Goal: Find specific page/section: Find specific page/section

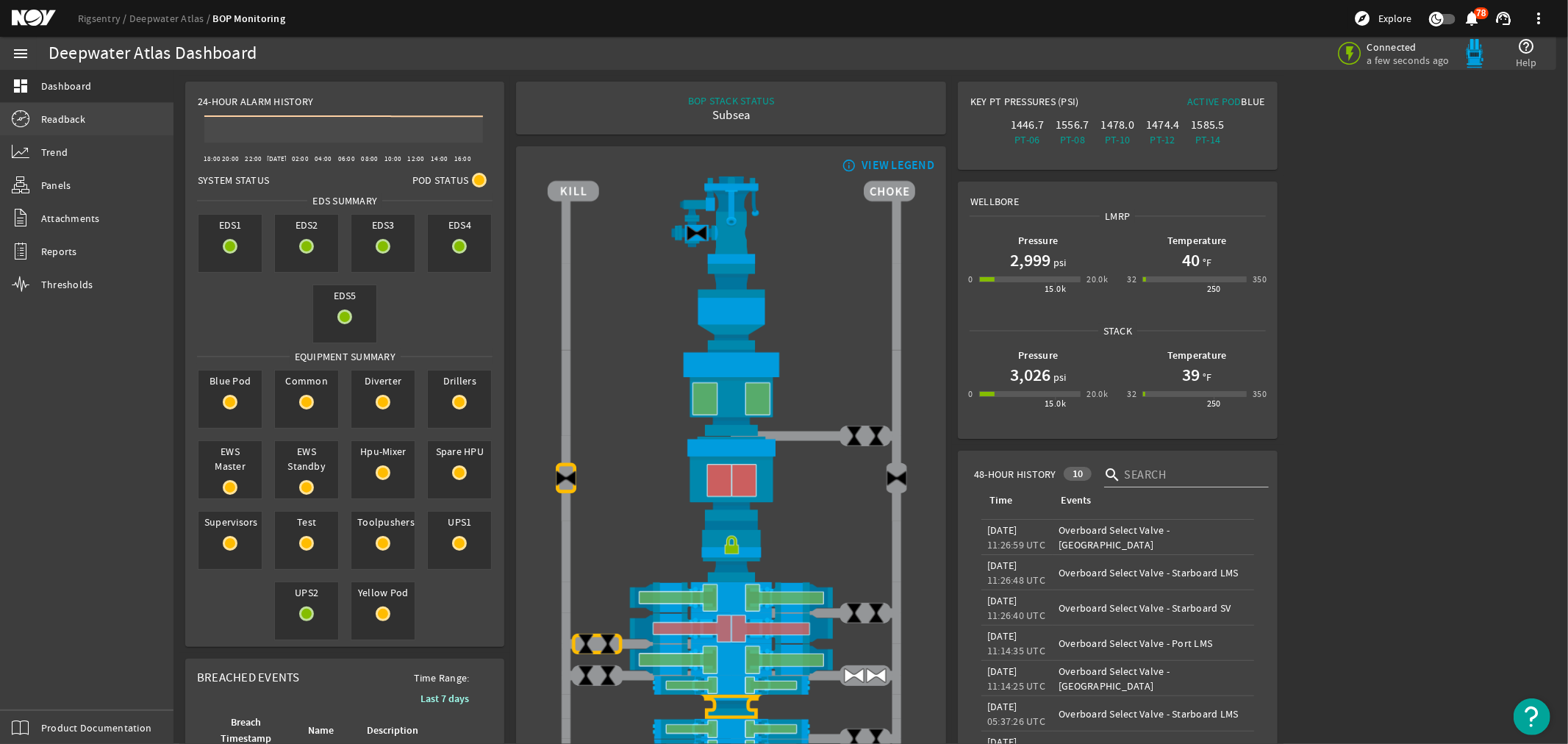
click at [51, 121] on span "Readback" at bounding box center [63, 119] width 44 height 15
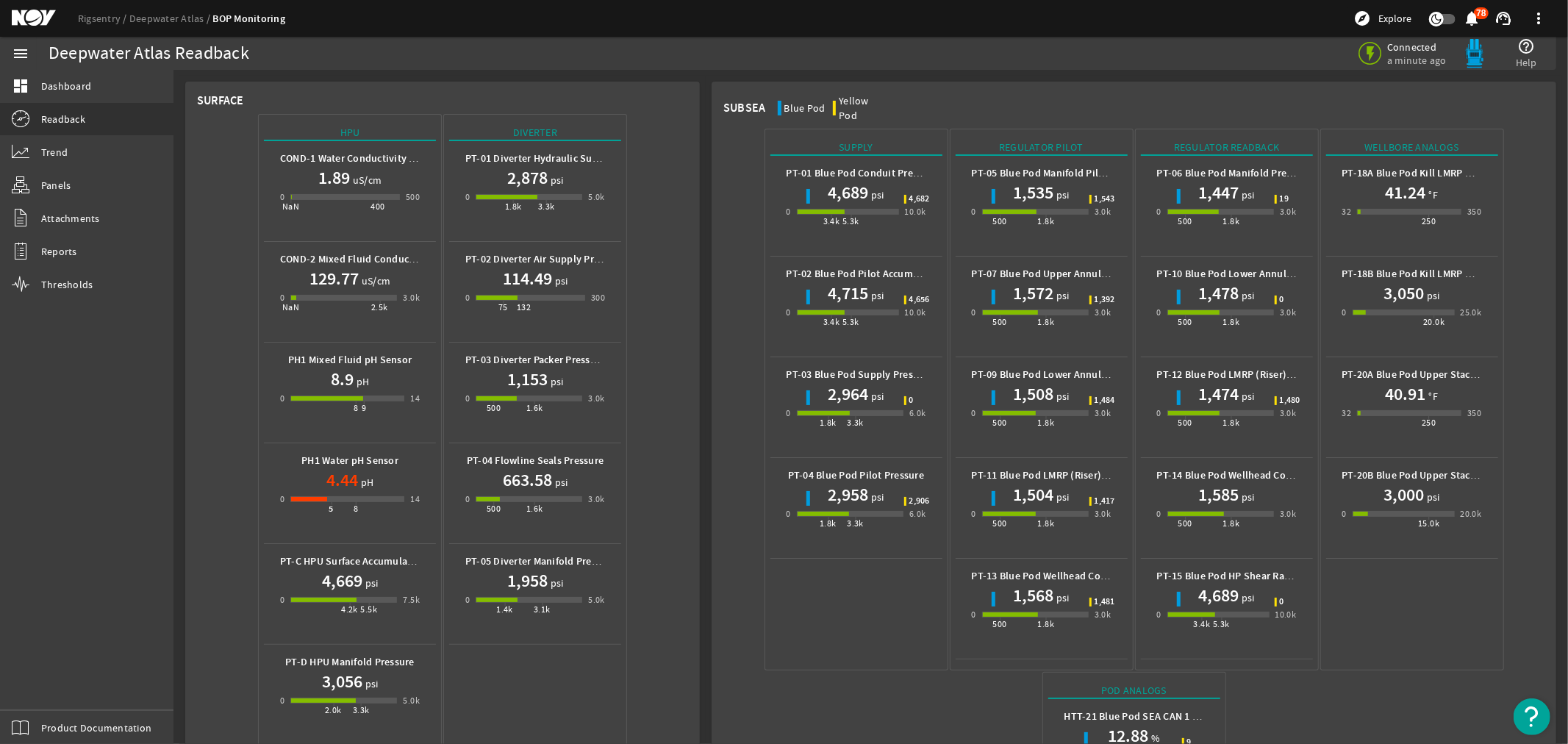
scroll to position [490, 0]
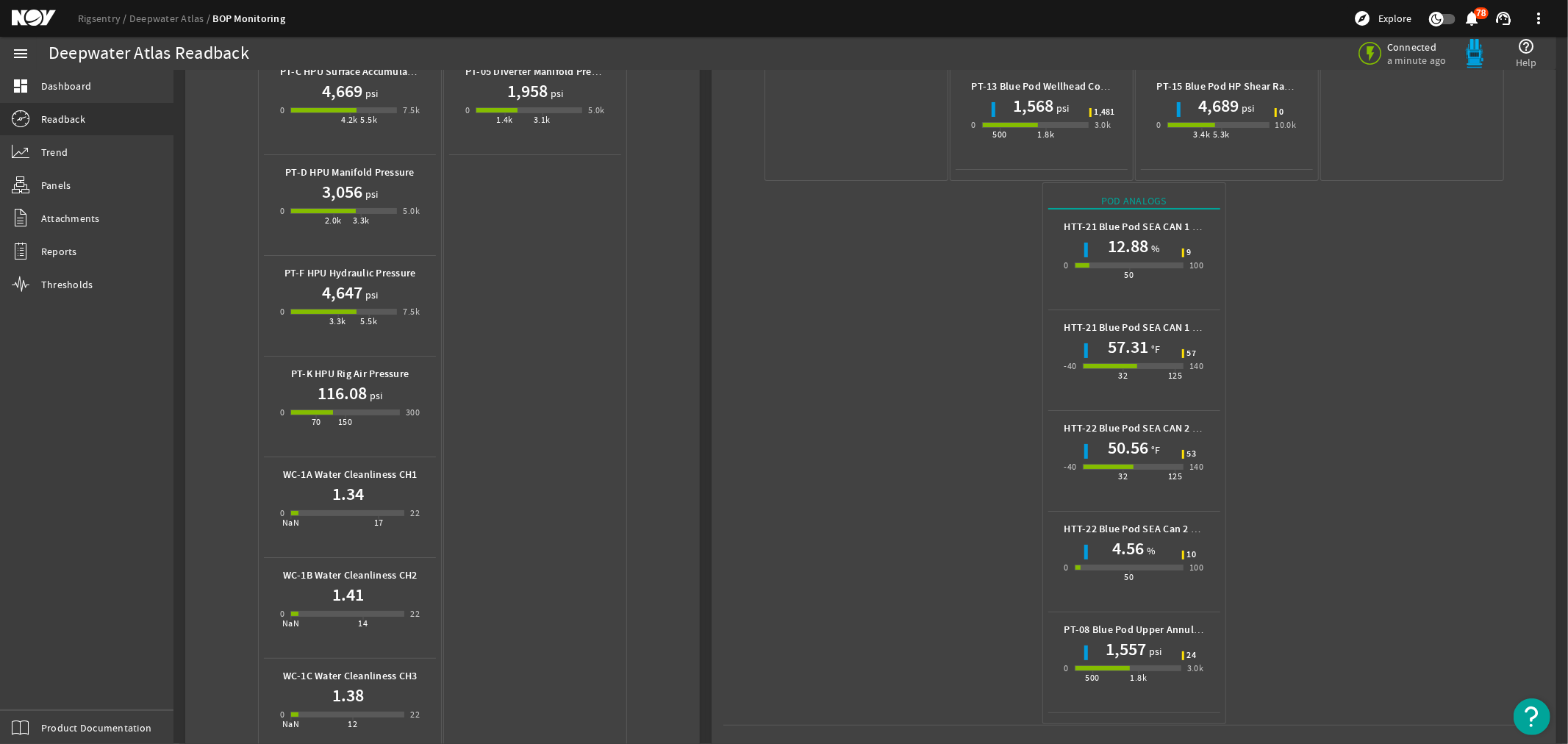
click at [28, 12] on mat-icon at bounding box center [44, 18] width 66 height 18
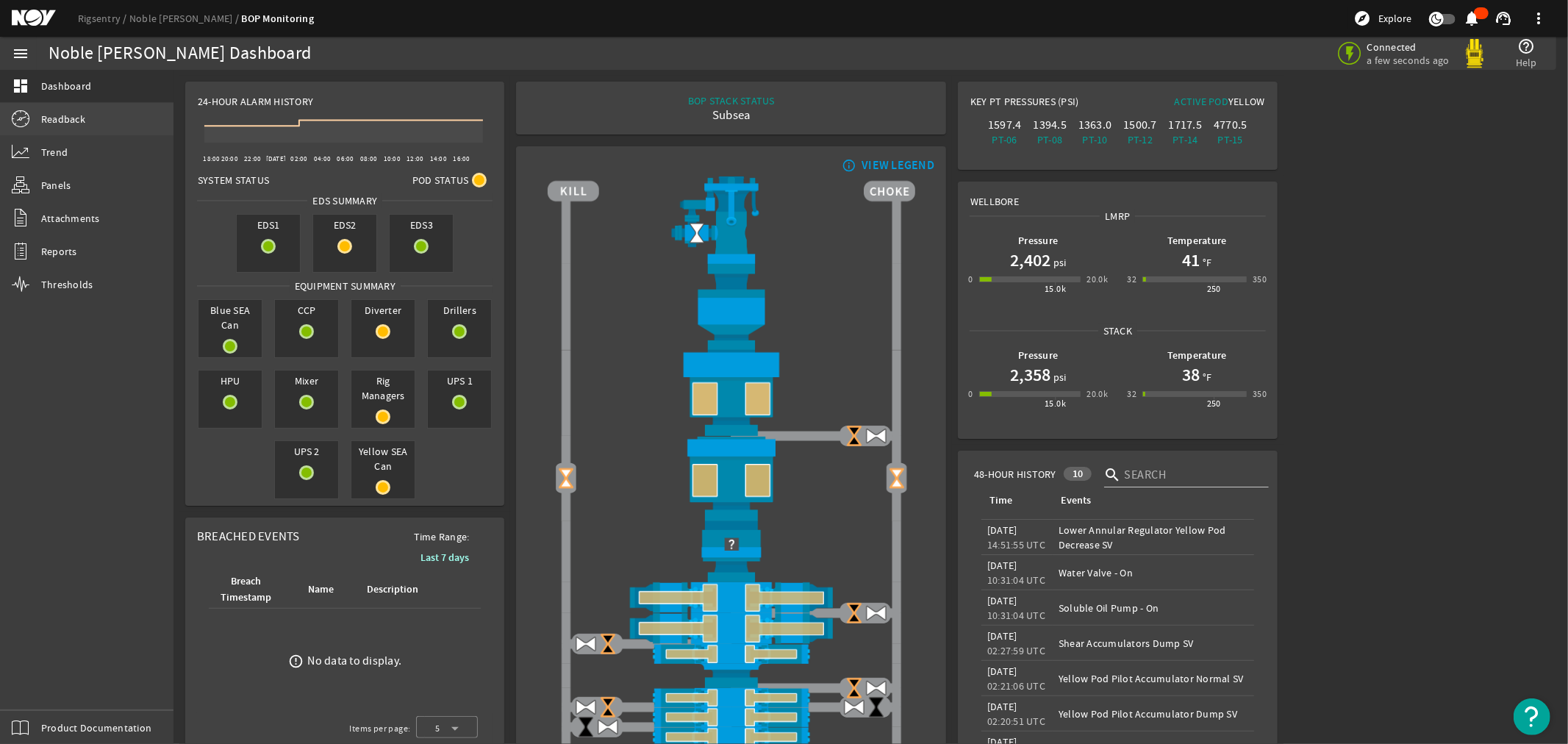
click at [52, 118] on span "Readback" at bounding box center [63, 119] width 44 height 15
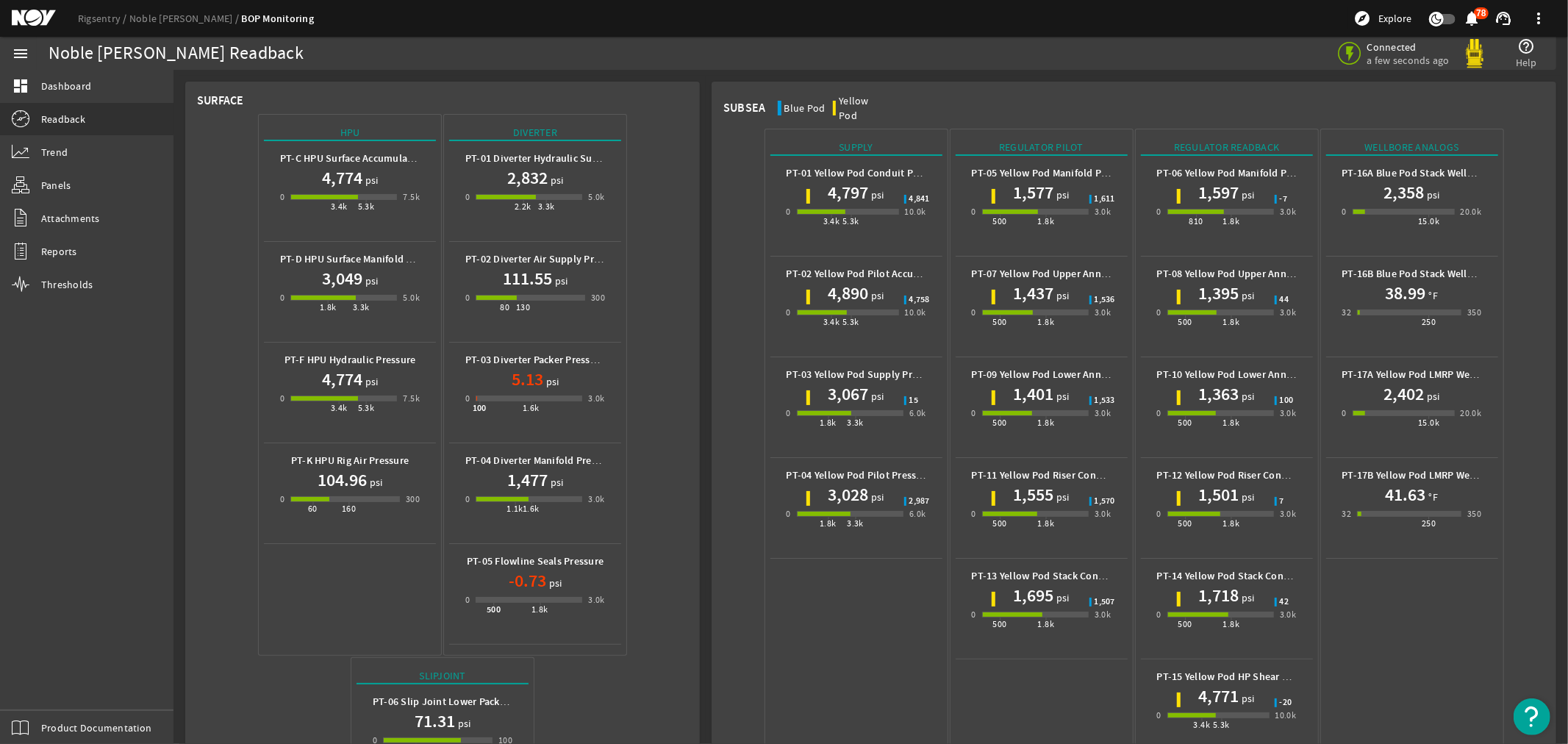
scroll to position [582, 0]
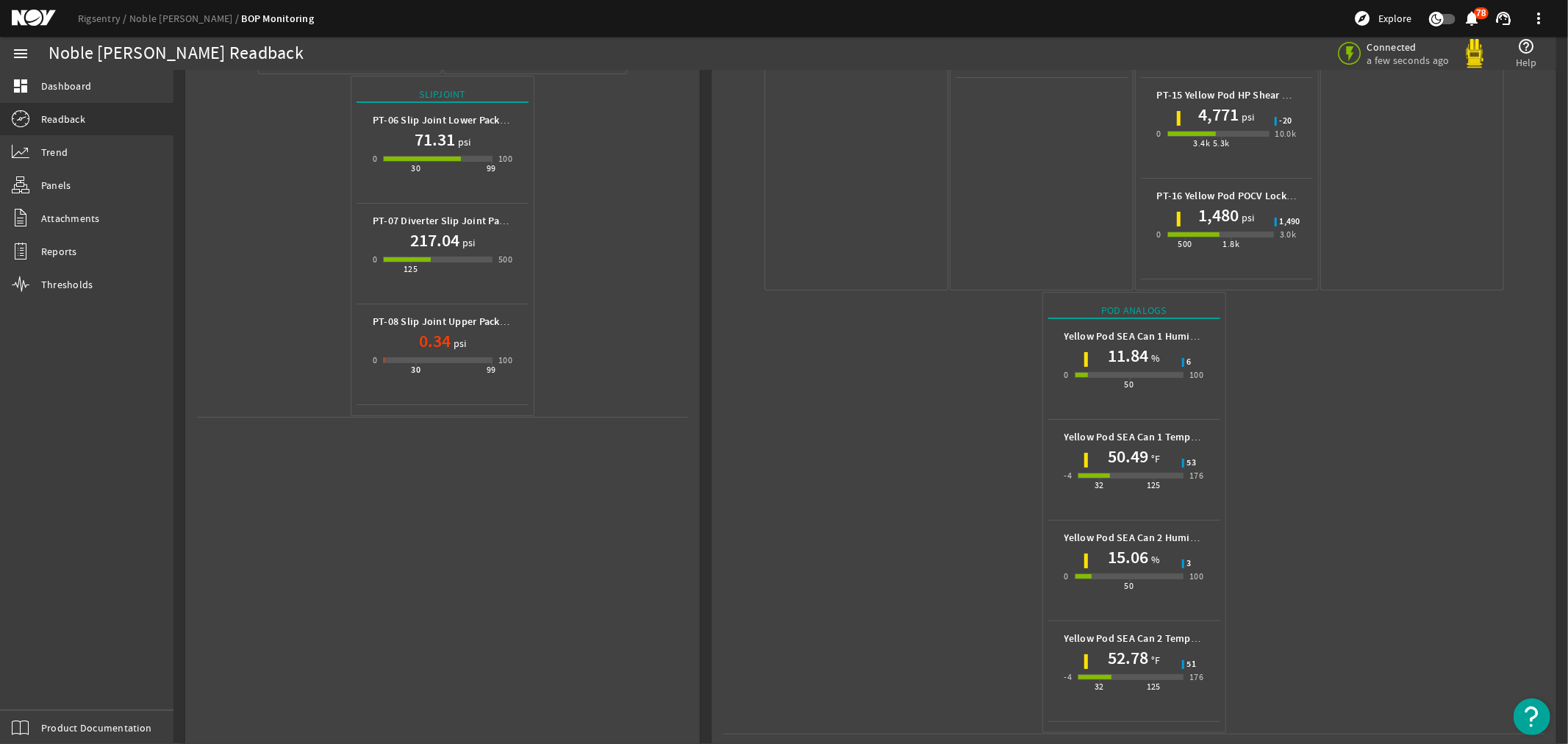
click at [21, 13] on mat-icon at bounding box center [44, 18] width 66 height 18
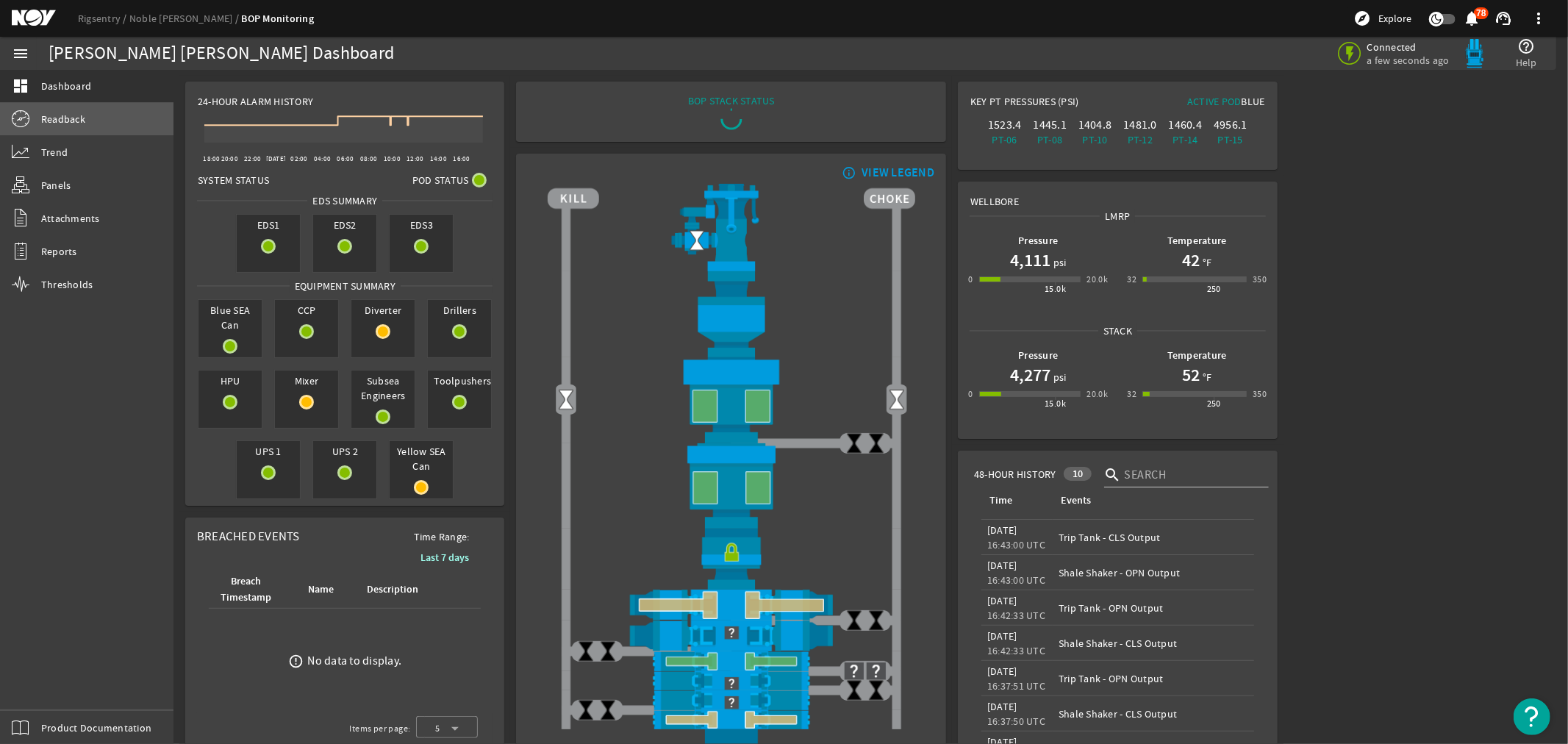
click at [70, 118] on span "Readback" at bounding box center [63, 119] width 44 height 15
